Goal: Task Accomplishment & Management: Use online tool/utility

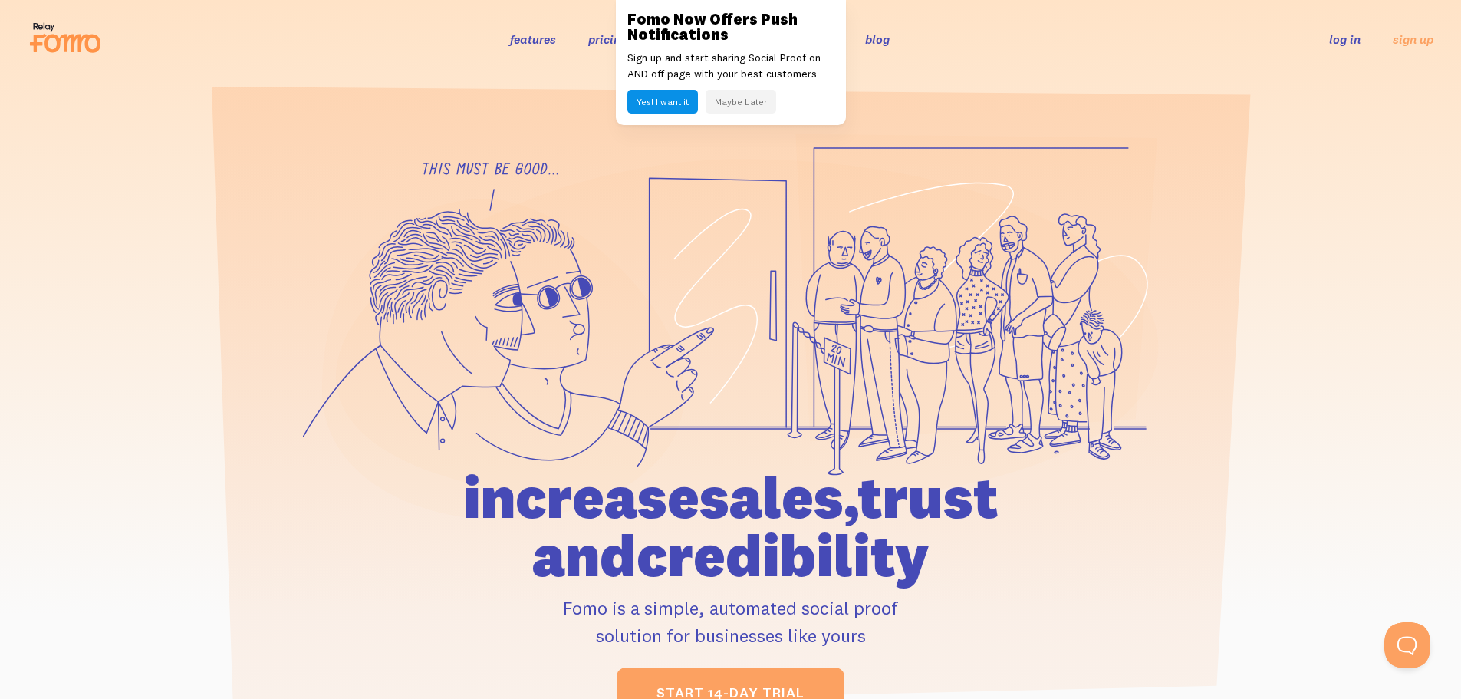
click at [1337, 37] on link "log in" at bounding box center [1344, 38] width 31 height 15
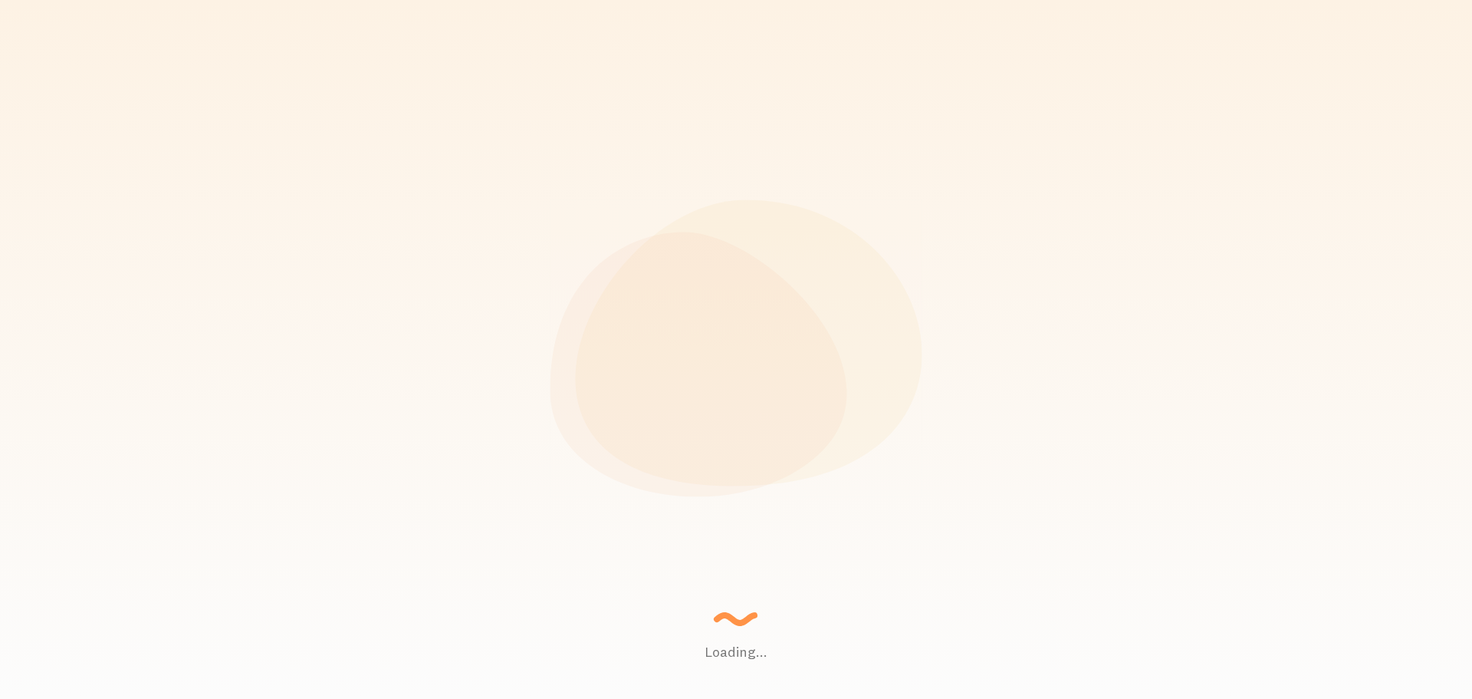
click at [423, 270] on div "Loading... Setting up a seamless experience... - Granny Gathering data and junk…" at bounding box center [736, 349] width 1472 height 699
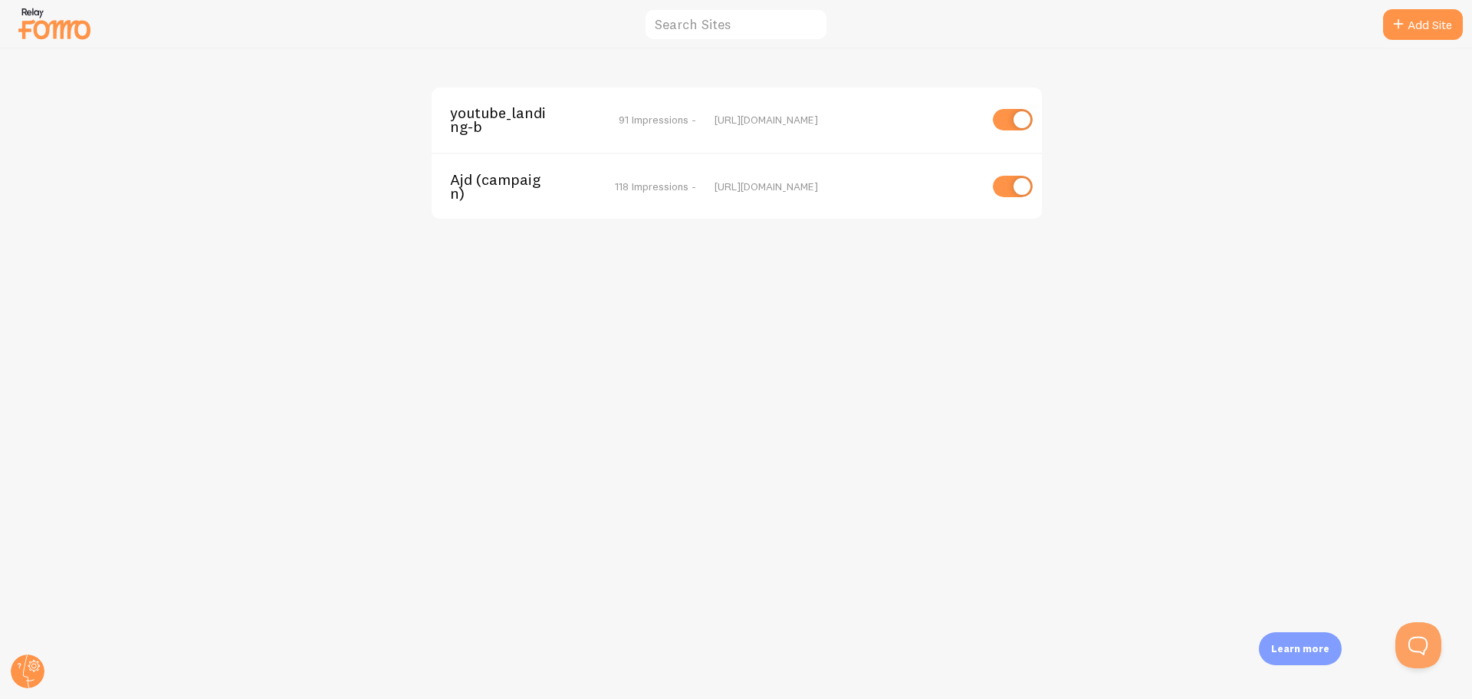
click at [452, 123] on span "youtube_landing-b" at bounding box center [511, 120] width 123 height 28
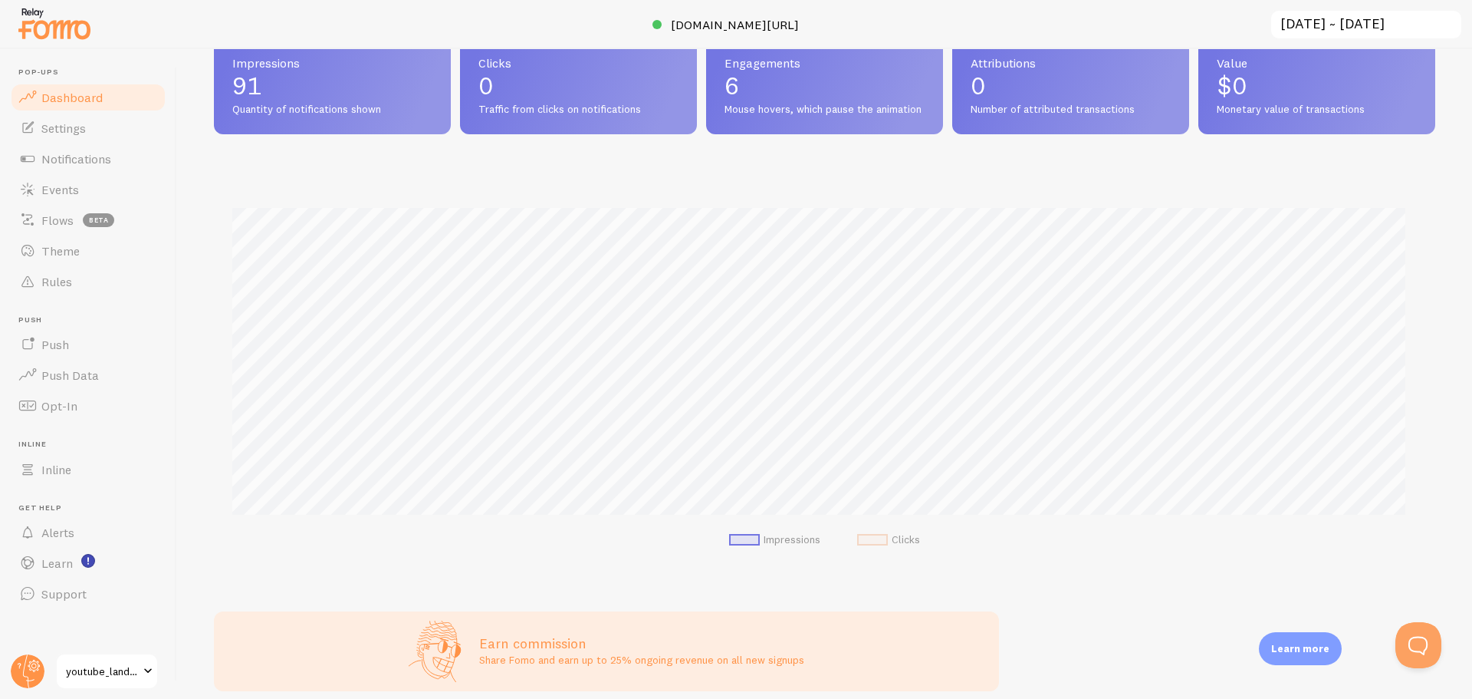
scroll to position [230, 0]
